Goal: Check status

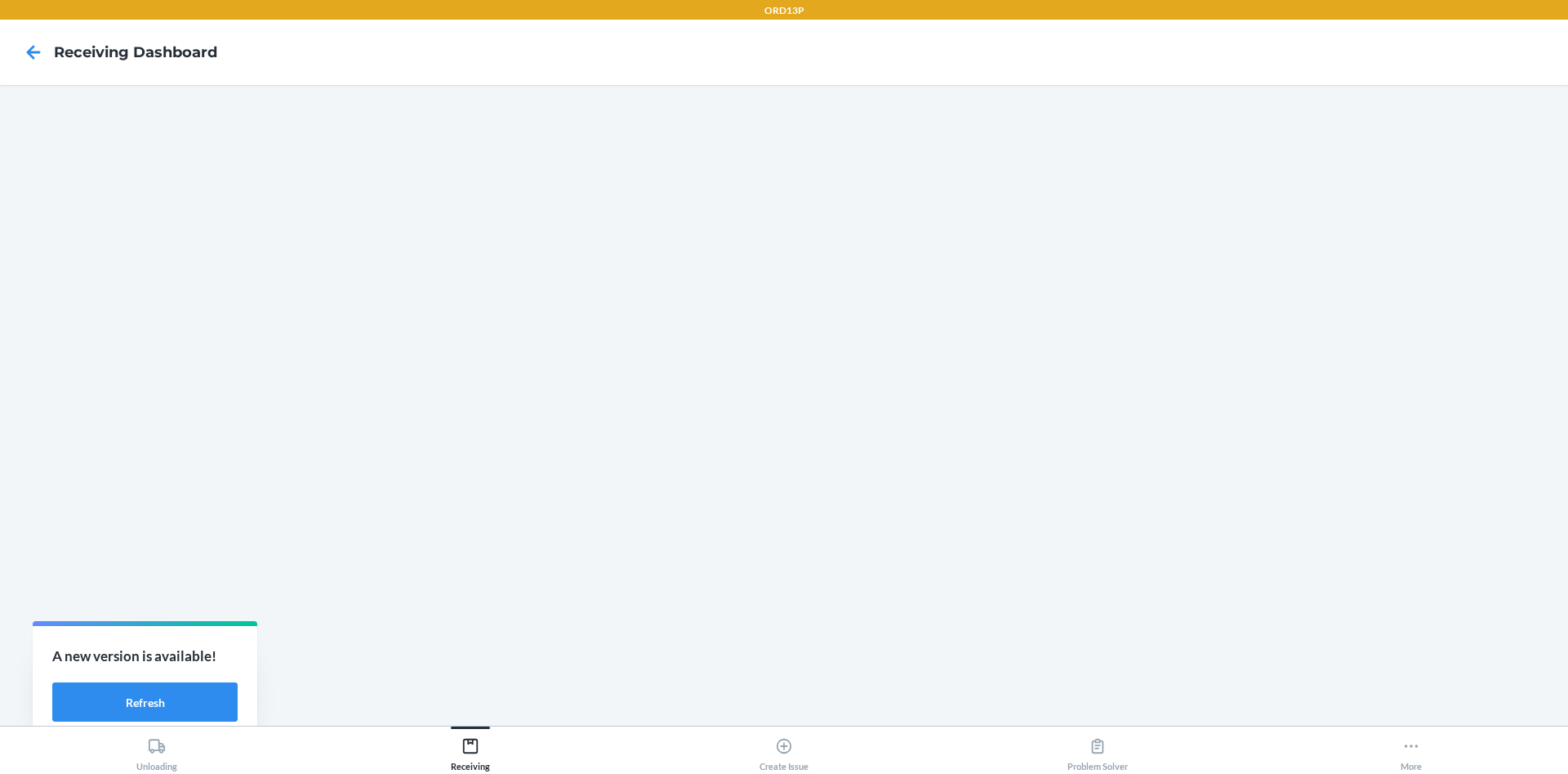
click at [1524, 33] on nav "Receiving dashboard" at bounding box center [784, 51] width 1568 height 65
click at [162, 685] on button "Refresh" at bounding box center [145, 701] width 186 height 39
